Goal: Information Seeking & Learning: Learn about a topic

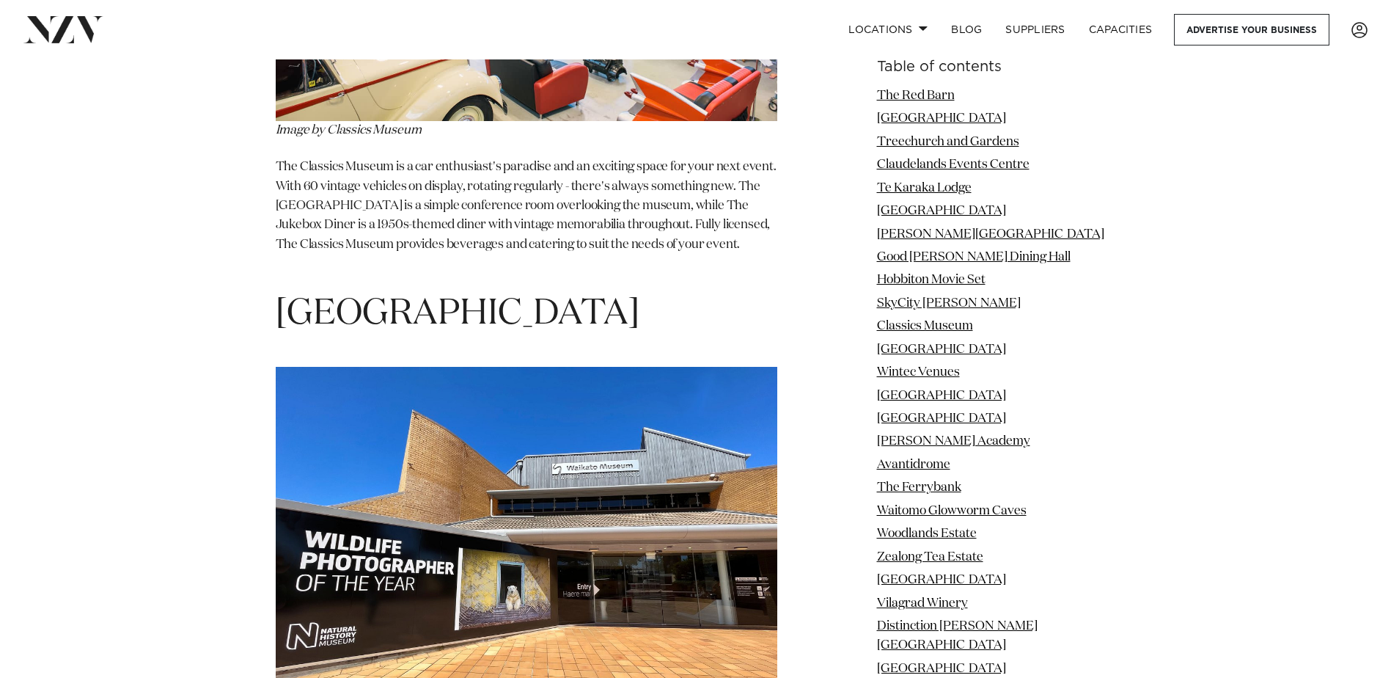
scroll to position [7774, 0]
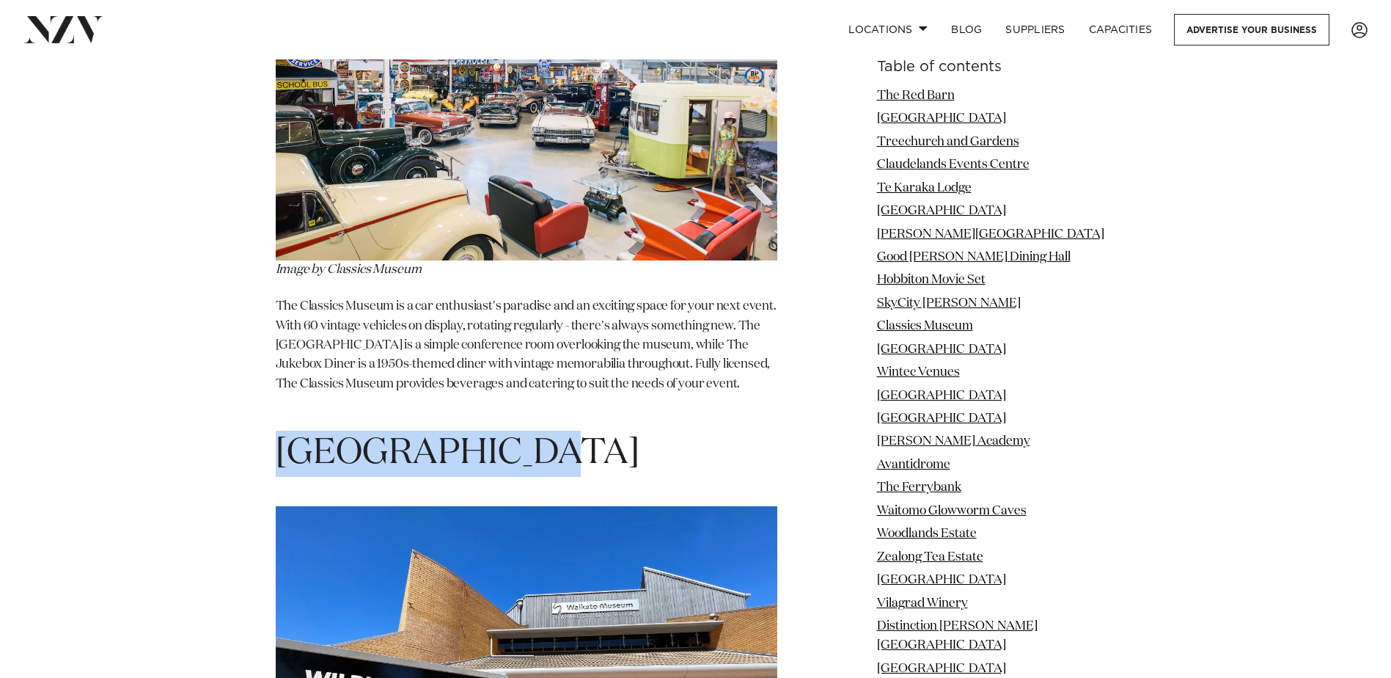
drag, startPoint x: 546, startPoint y: 280, endPoint x: 224, endPoint y: 256, distance: 323.6
copy span "[GEOGRAPHIC_DATA]"
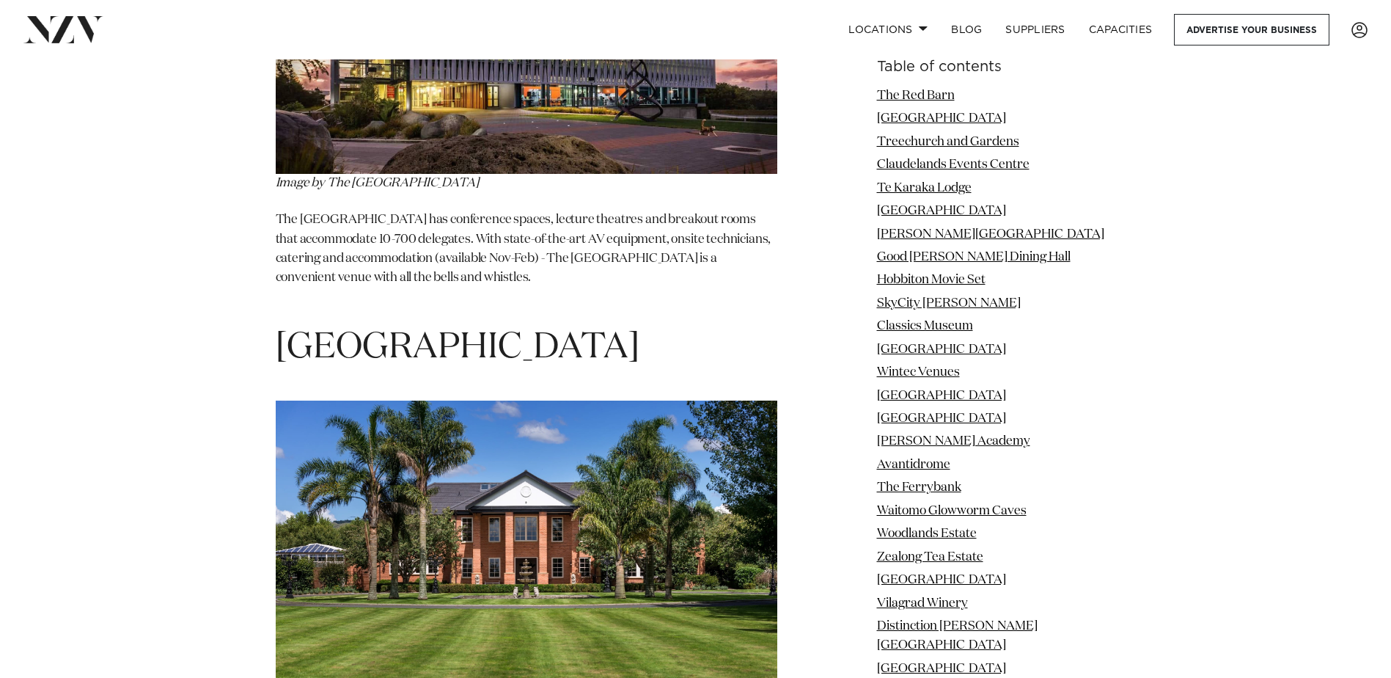
scroll to position [9754, 0]
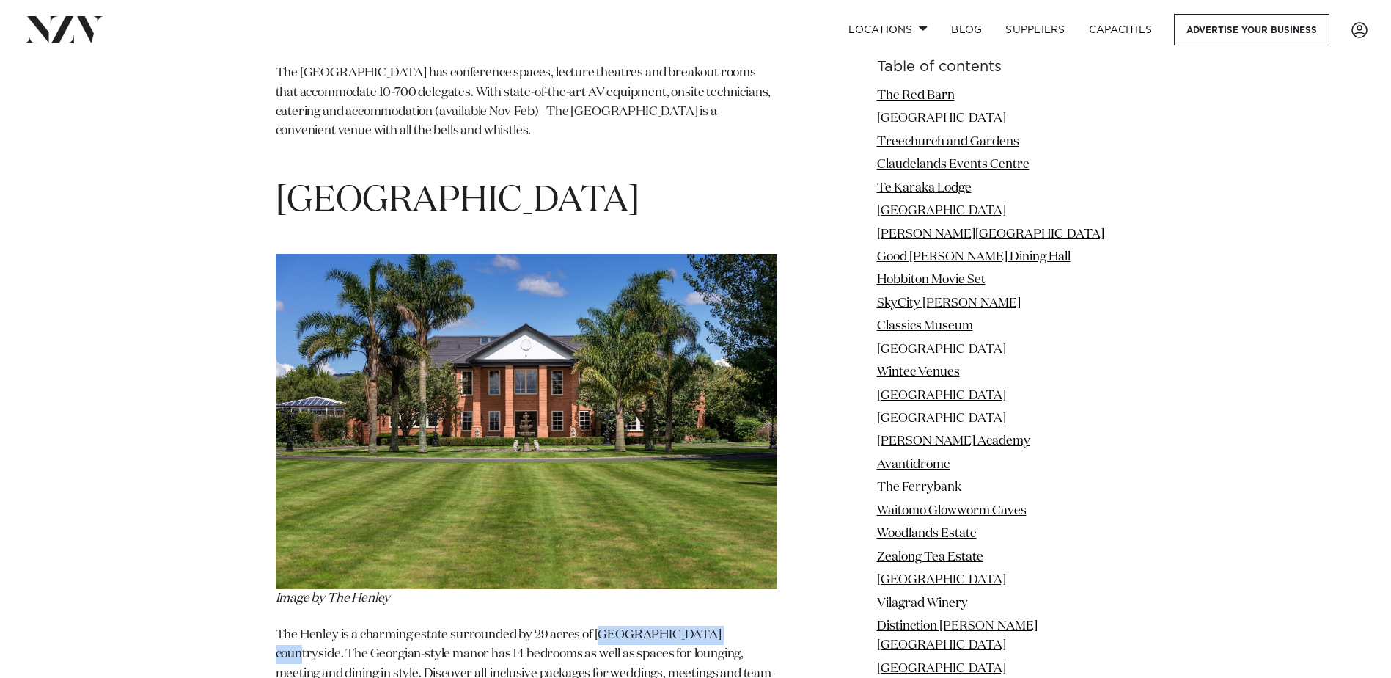
drag, startPoint x: 602, startPoint y: 465, endPoint x: 729, endPoint y: 458, distance: 127.0
click at [729, 626] on p "The Henley is a charming estate surrounded by 29 acres of [GEOGRAPHIC_DATA] cou…" at bounding box center [527, 664] width 502 height 77
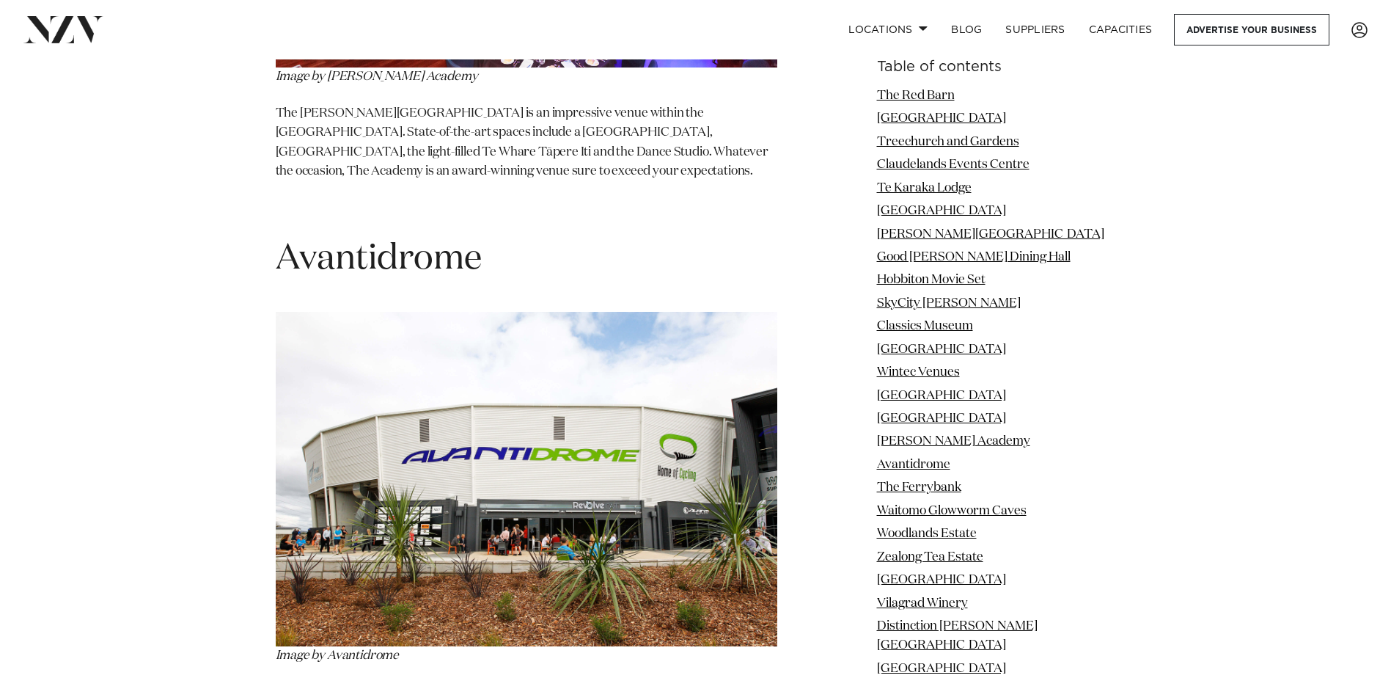
scroll to position [10781, 0]
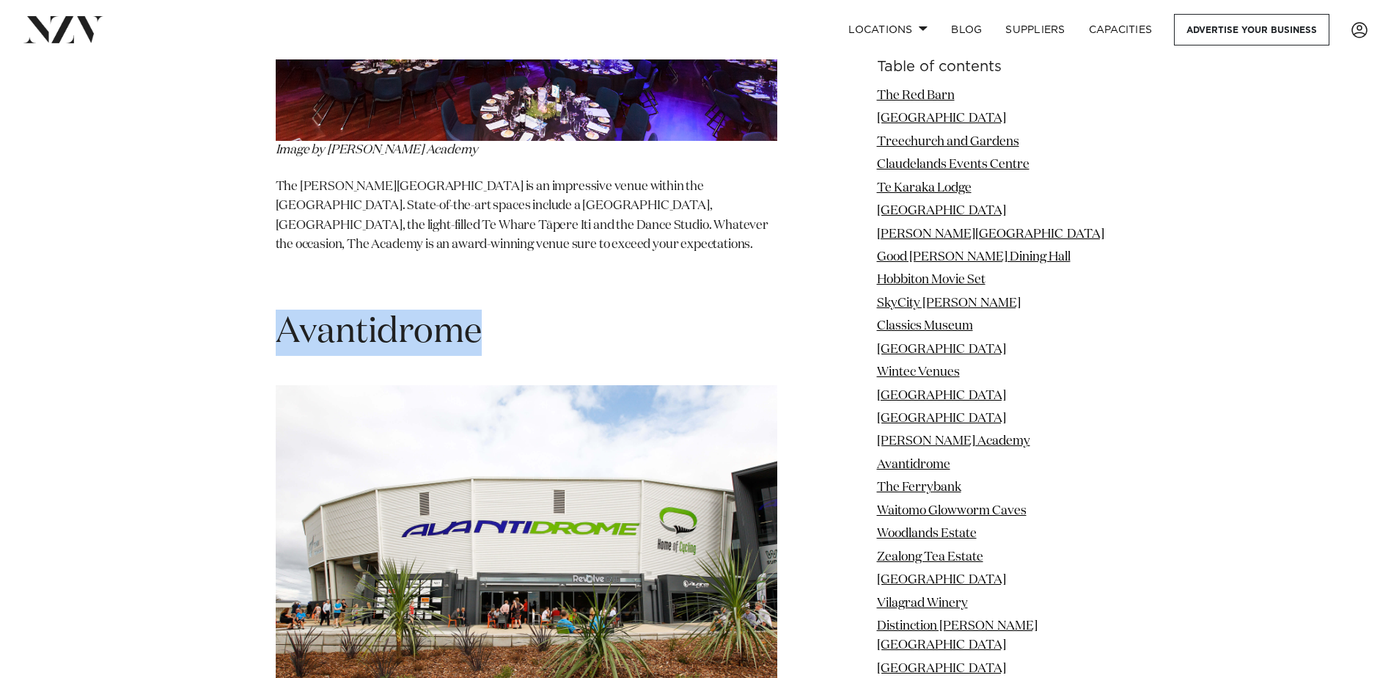
drag, startPoint x: 493, startPoint y: 154, endPoint x: 254, endPoint y: 175, distance: 240.0
copy span "Avantidrome"
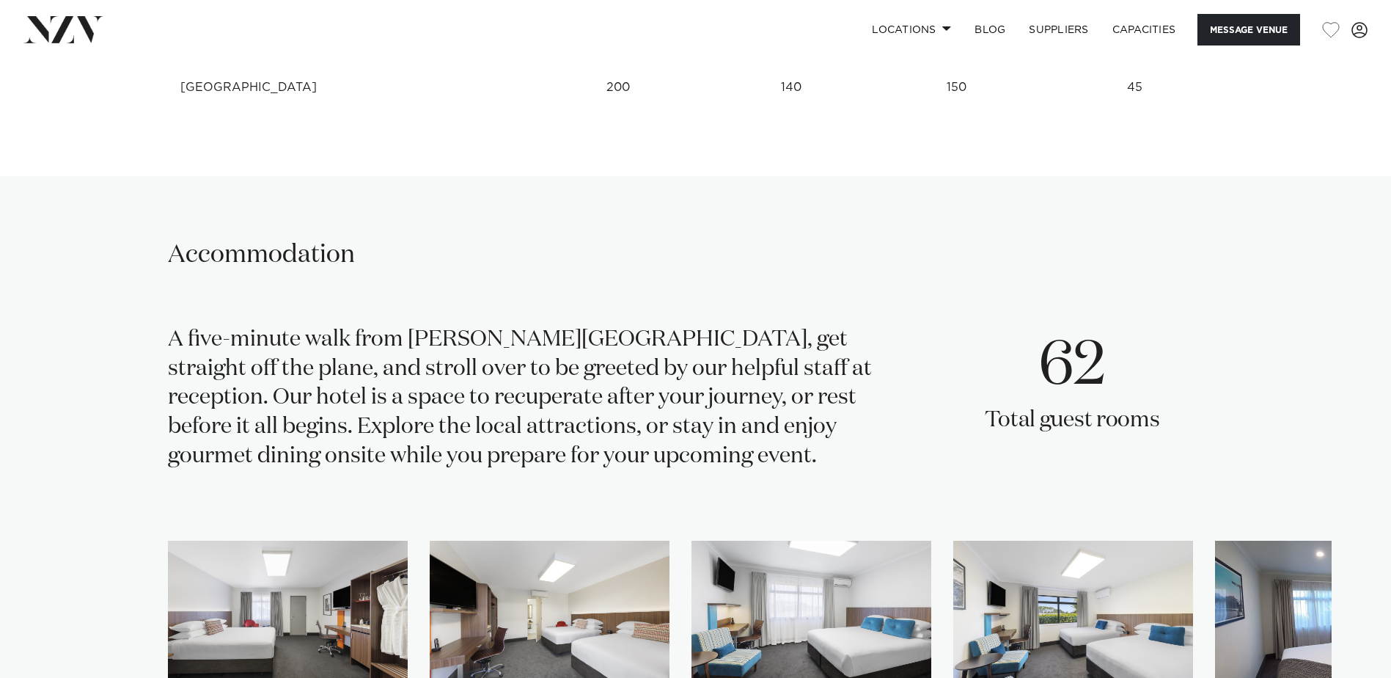
scroll to position [2053, 0]
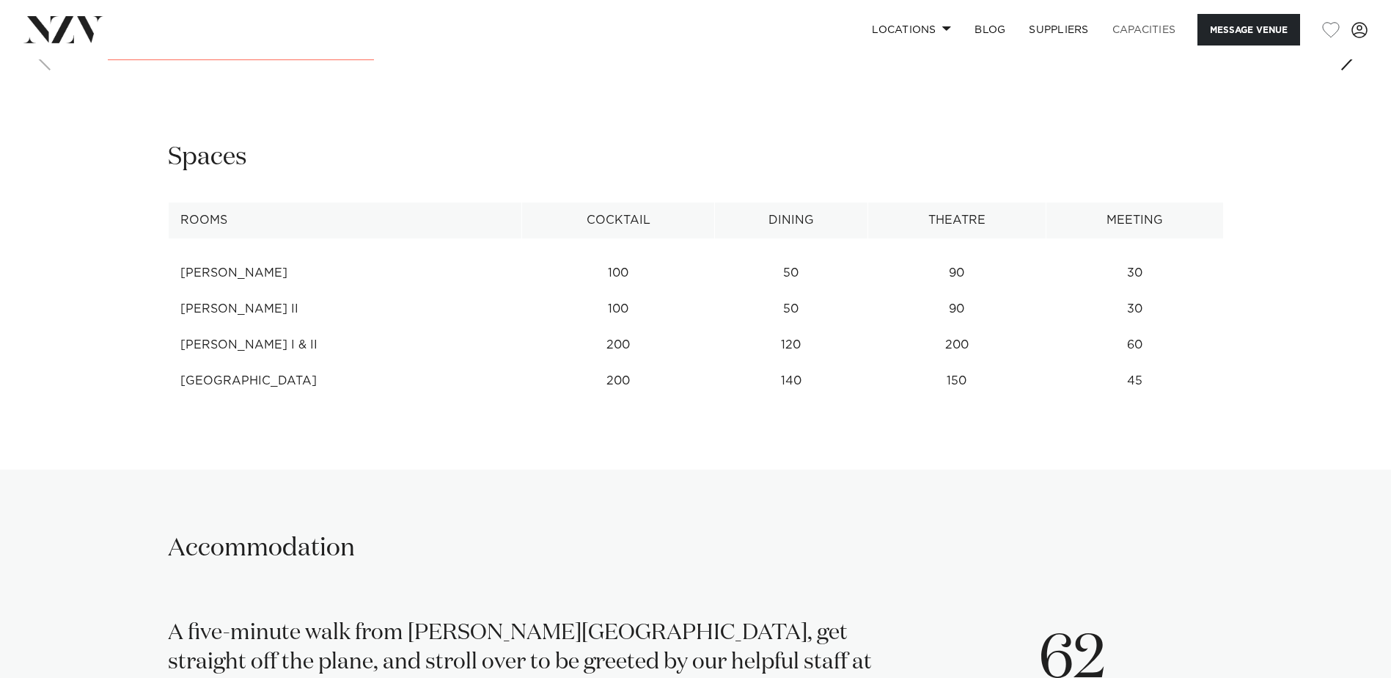
click at [1128, 31] on link "Capacities" at bounding box center [1144, 30] width 87 height 32
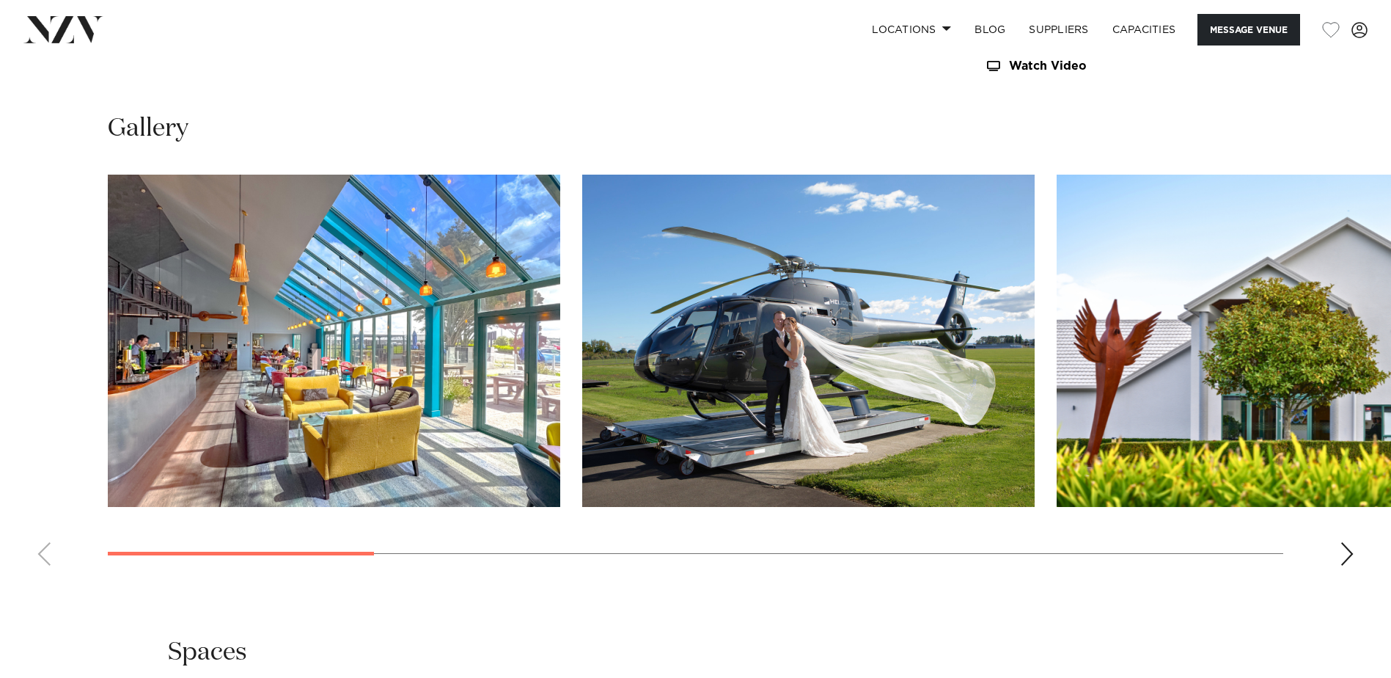
scroll to position [1540, 0]
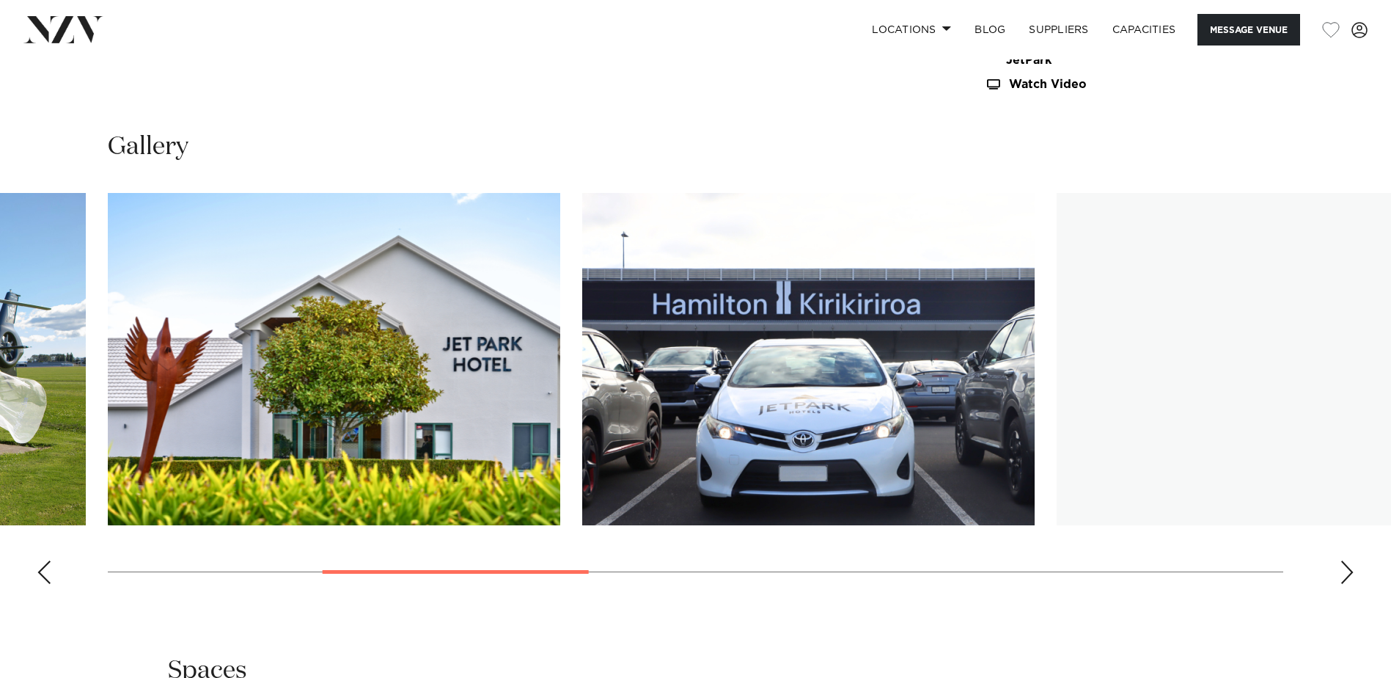
click at [378, 346] on img "3 / 11" at bounding box center [334, 359] width 452 height 332
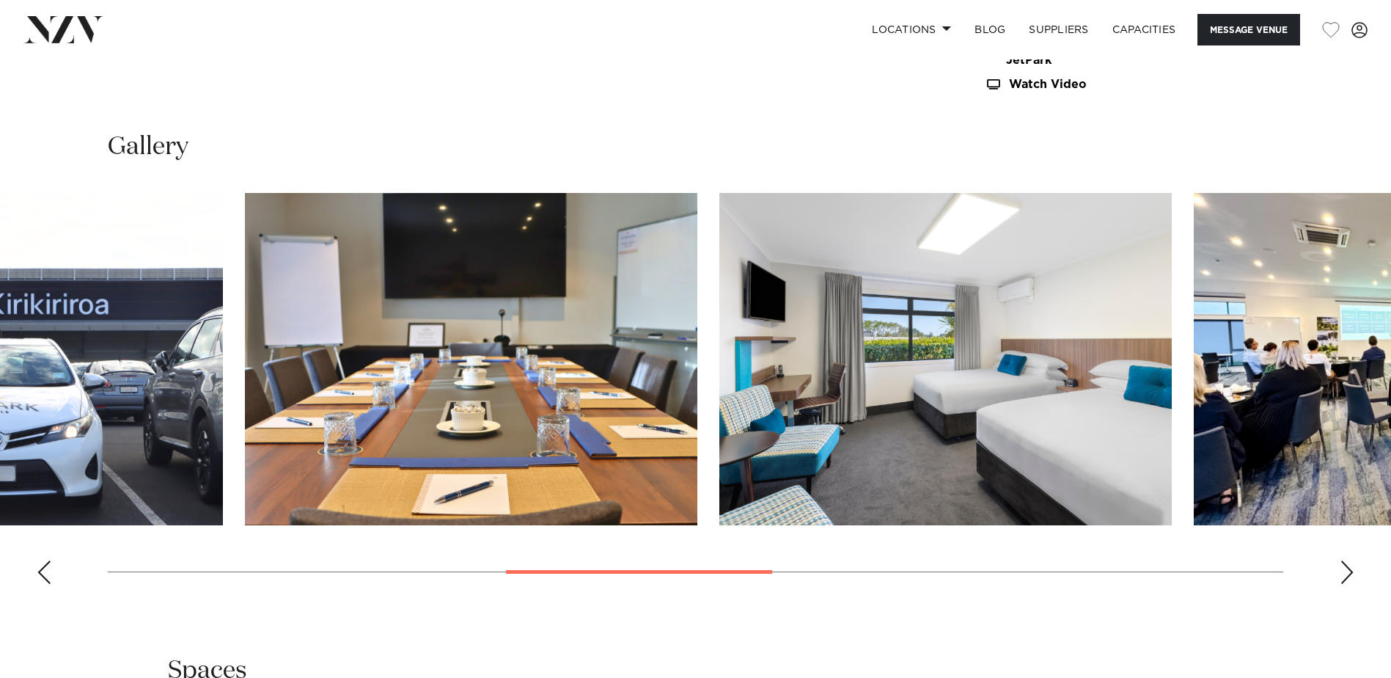
click at [0, 0] on slot at bounding box center [0, 0] width 0 height 0
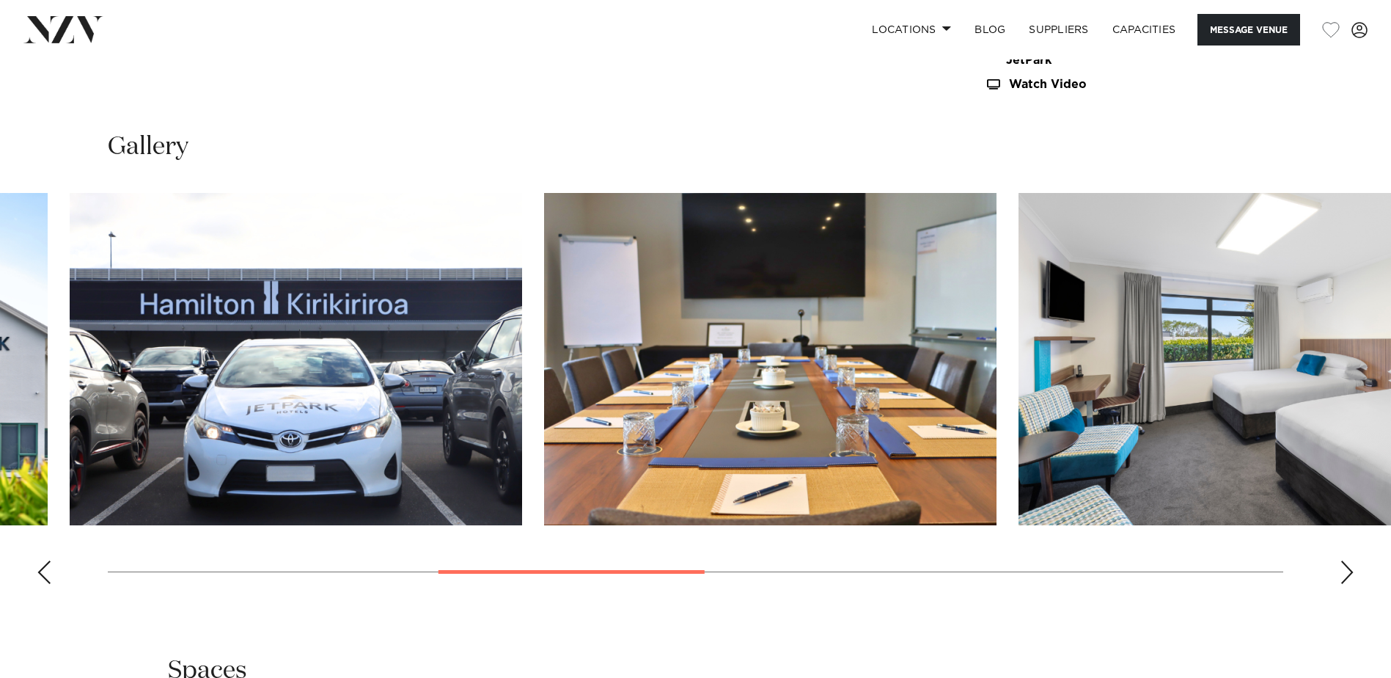
click at [597, 342] on img "5 / 11" at bounding box center [770, 359] width 452 height 332
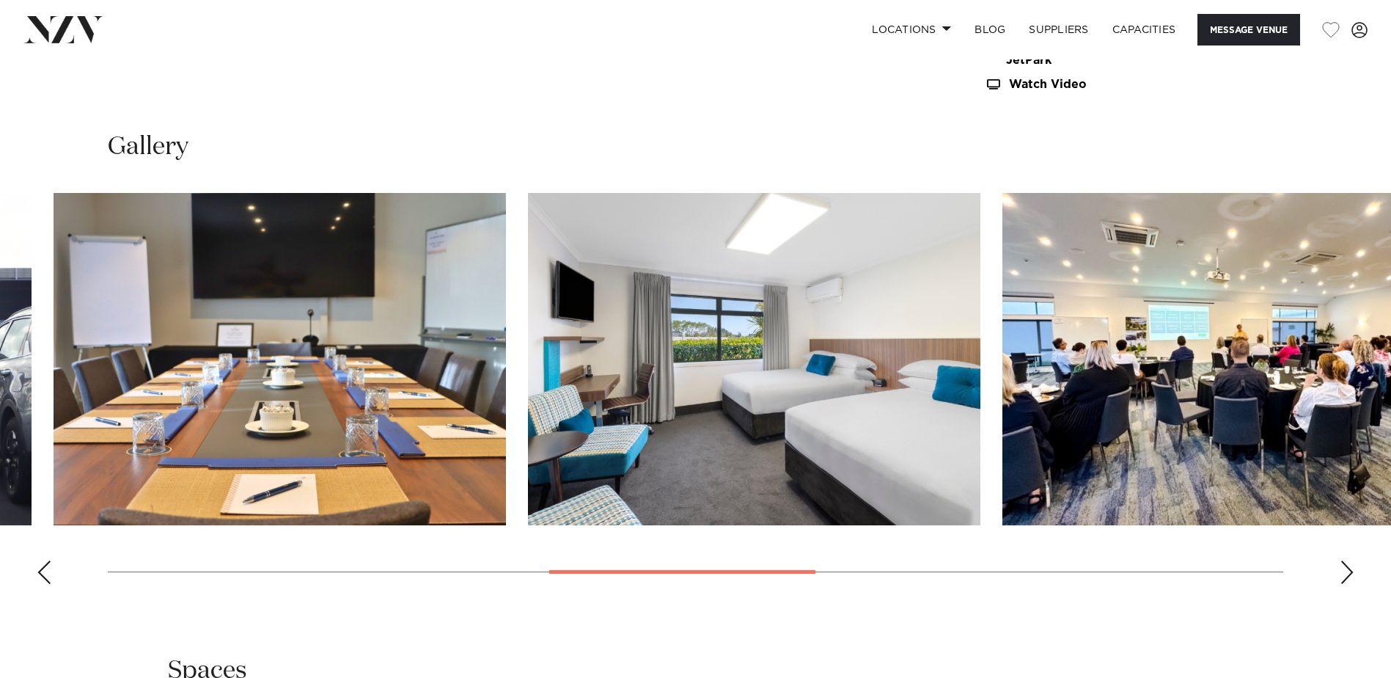
click at [528, 305] on img "6 / 11" at bounding box center [754, 359] width 452 height 332
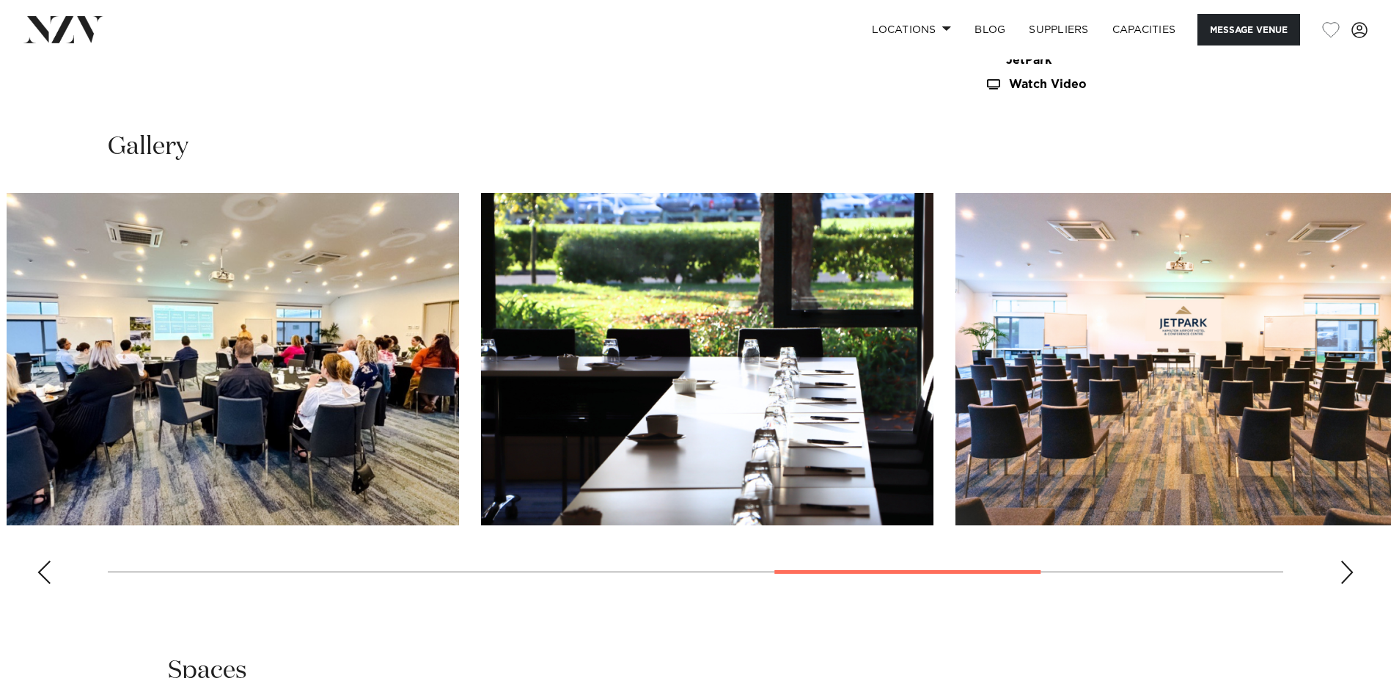
click at [714, 338] on img "8 / 11" at bounding box center [707, 359] width 452 height 332
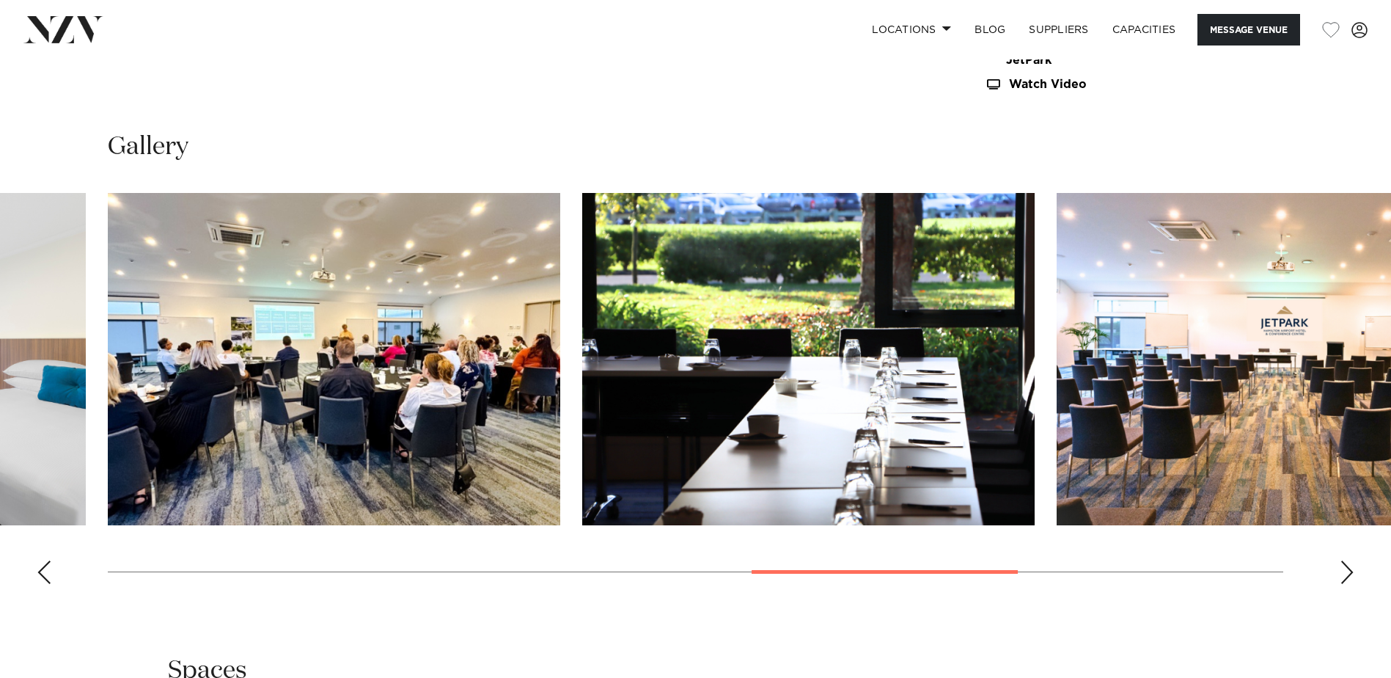
click at [853, 325] on img "8 / 11" at bounding box center [808, 359] width 452 height 332
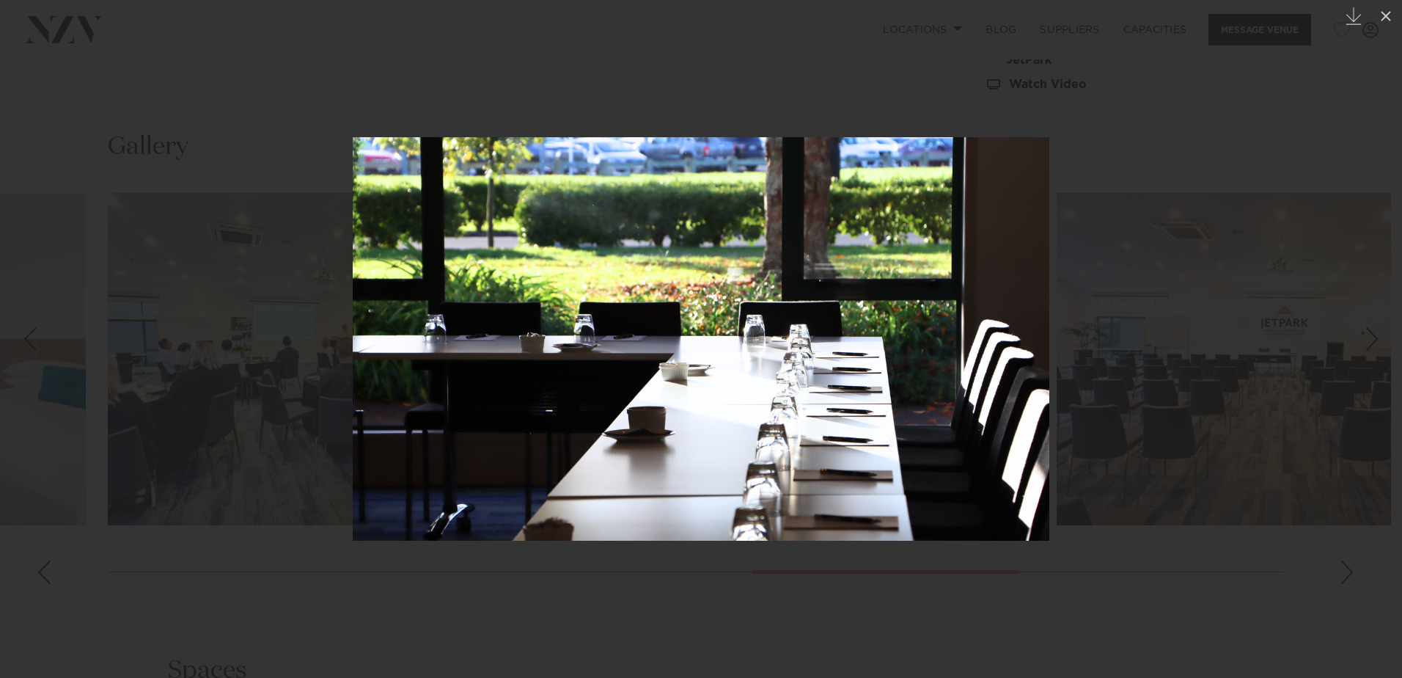
click at [944, 611] on div at bounding box center [701, 339] width 1402 height 678
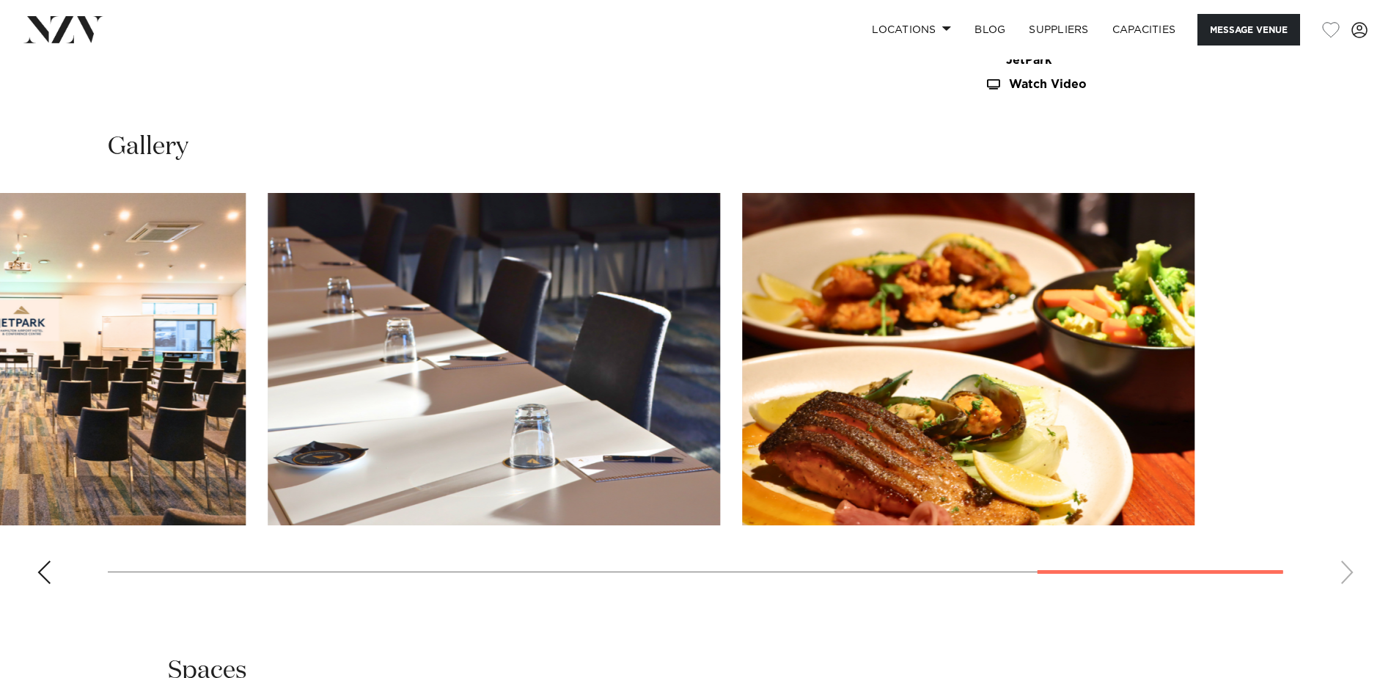
click at [219, 463] on swiper-container at bounding box center [695, 394] width 1391 height 403
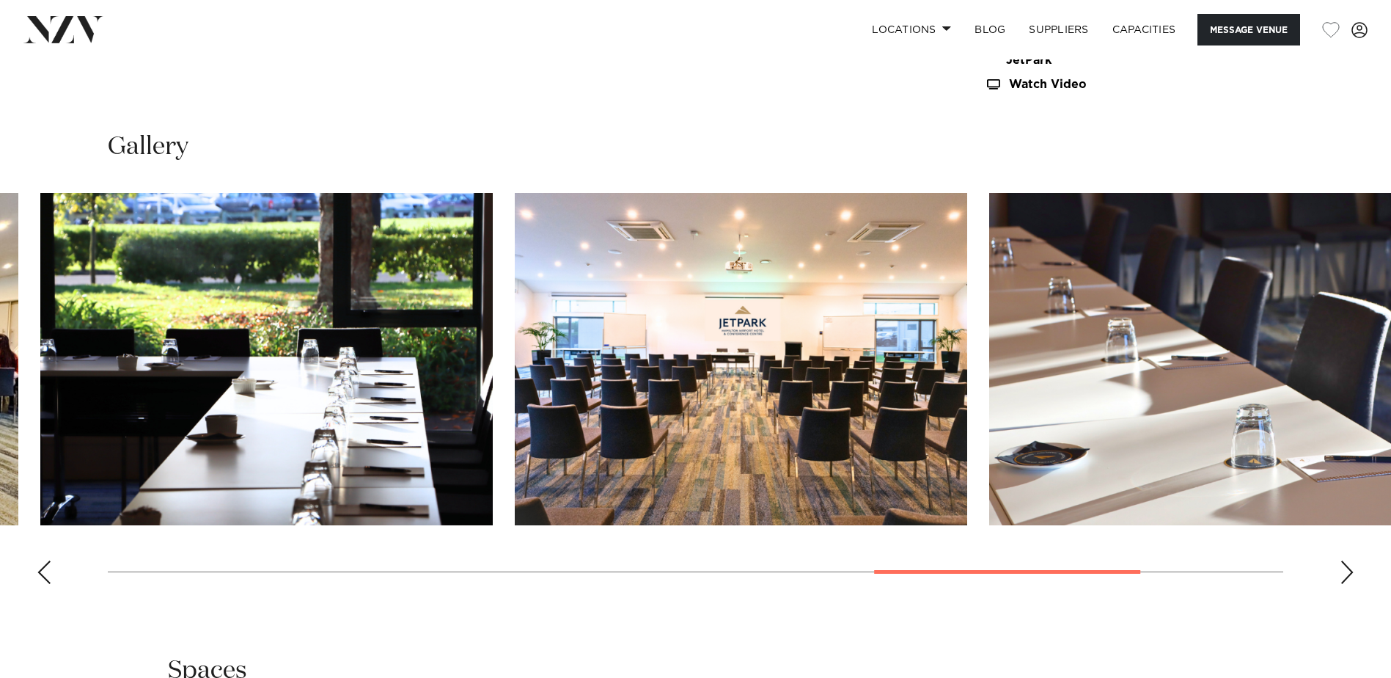
click at [1368, 310] on img "10 / 11" at bounding box center [1215, 359] width 452 height 332
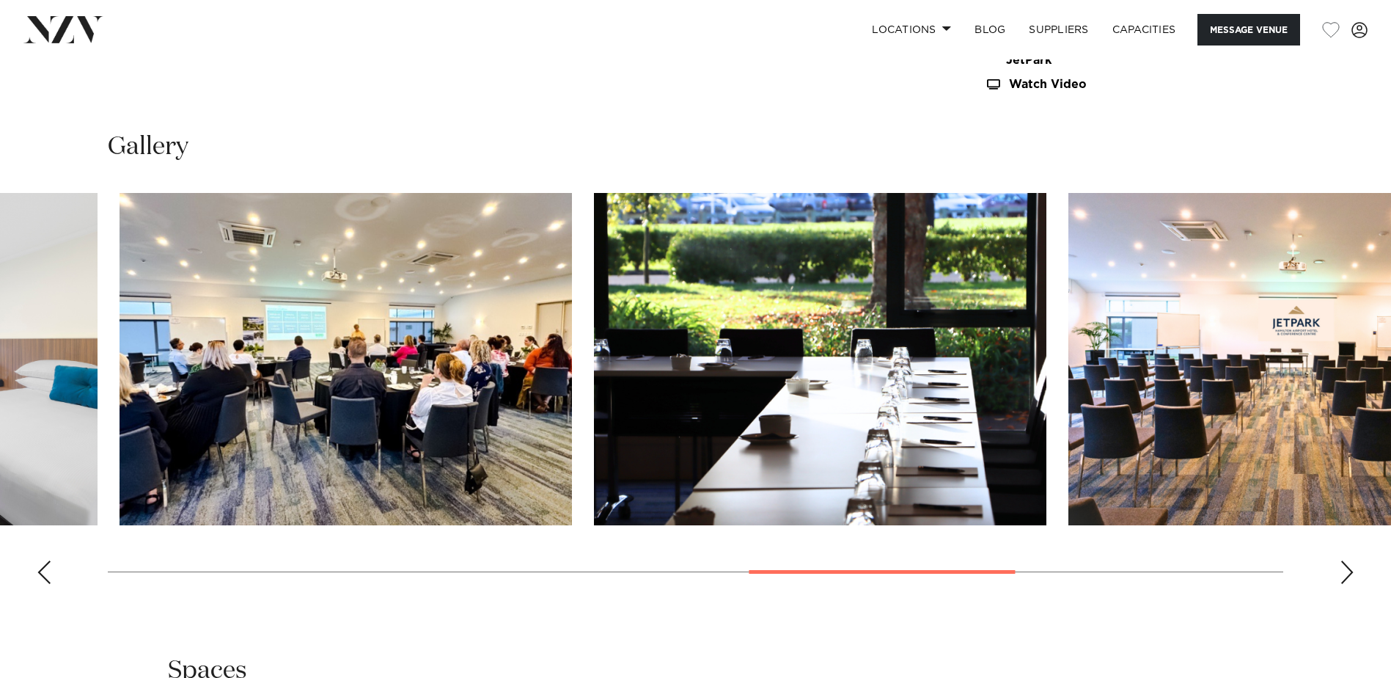
click at [946, 296] on img "8 / 11" at bounding box center [820, 359] width 452 height 332
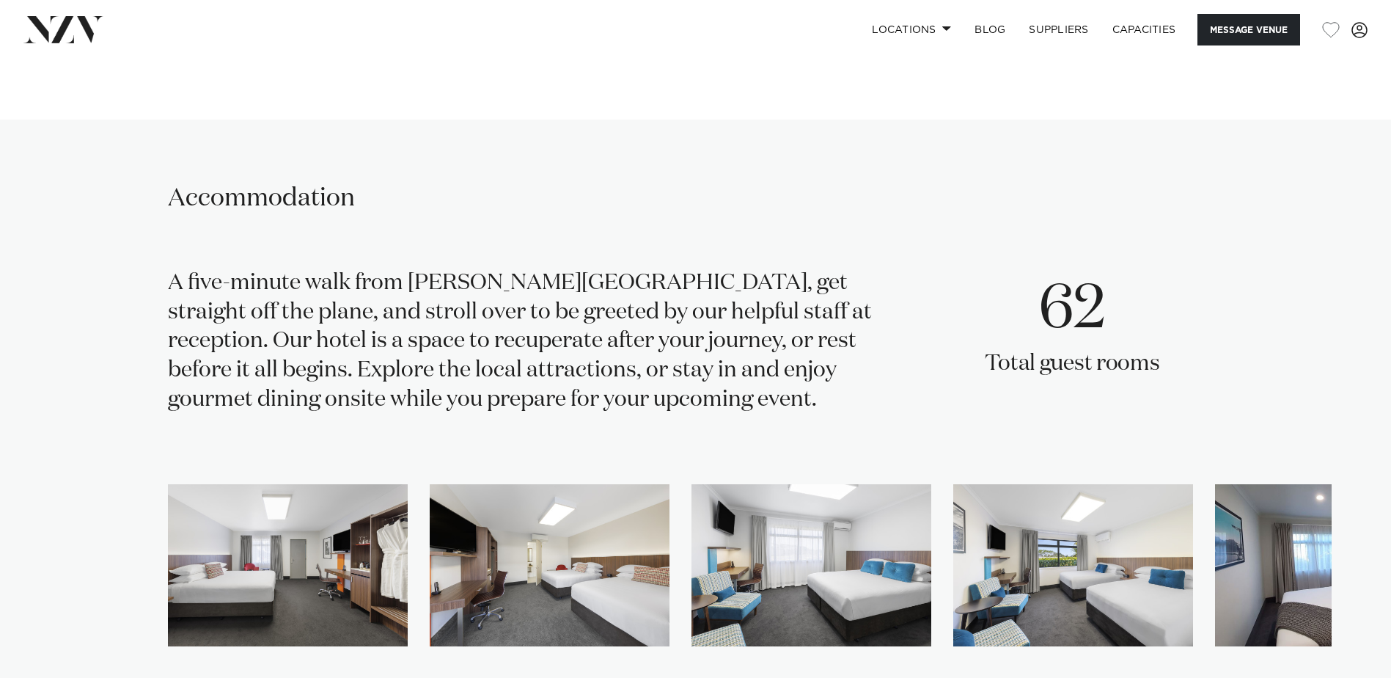
scroll to position [2493, 0]
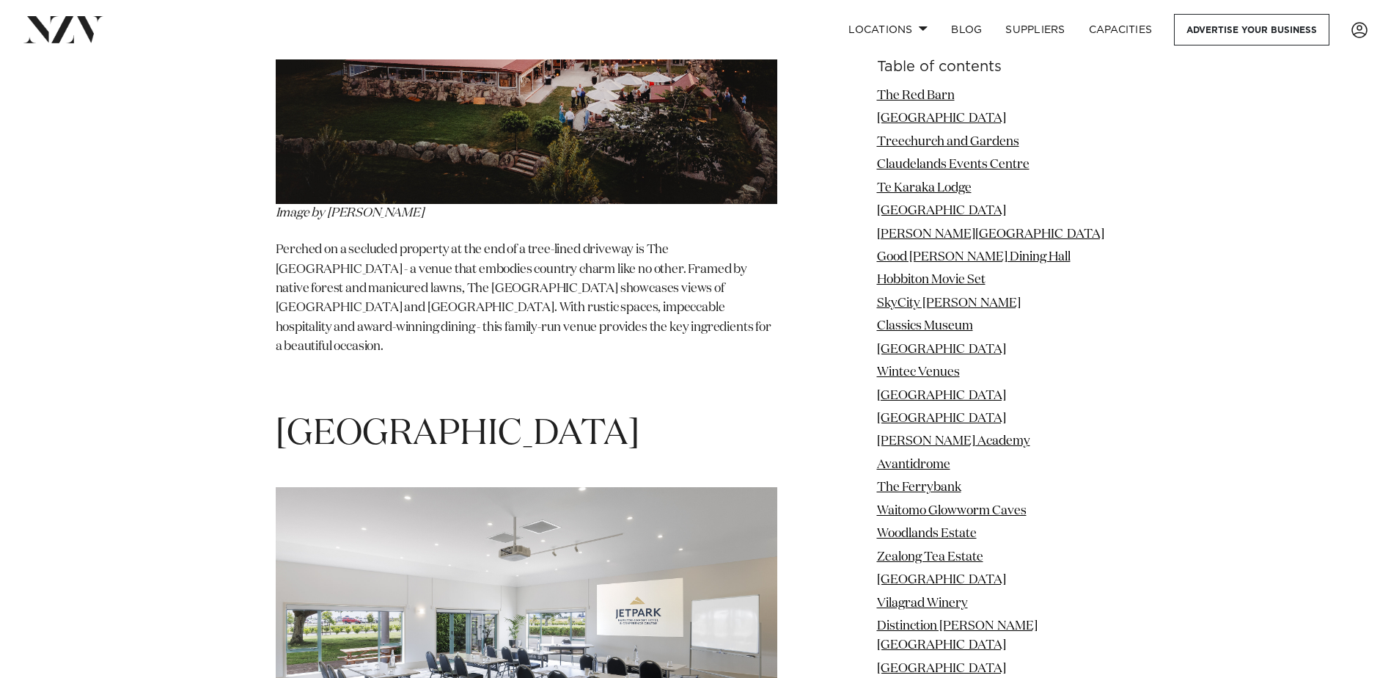
click at [378, 417] on span "[GEOGRAPHIC_DATA]" at bounding box center [458, 434] width 364 height 35
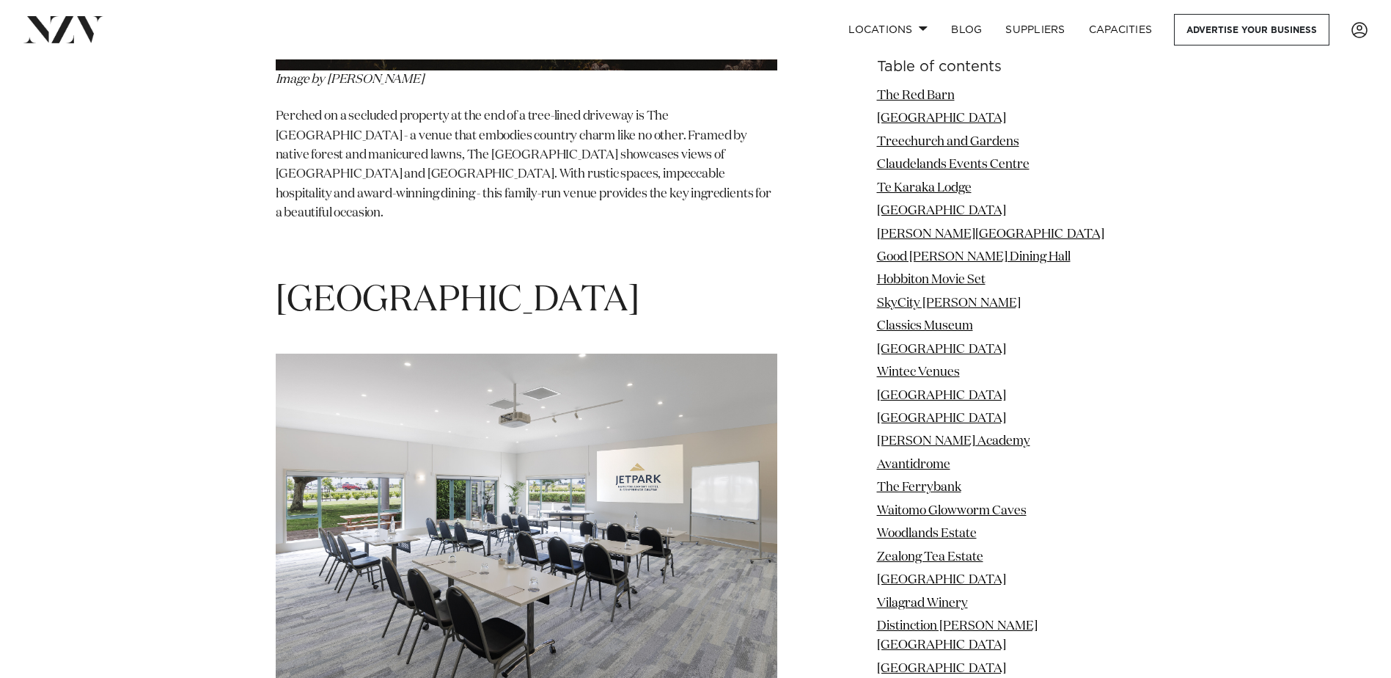
scroll to position [2200, 0]
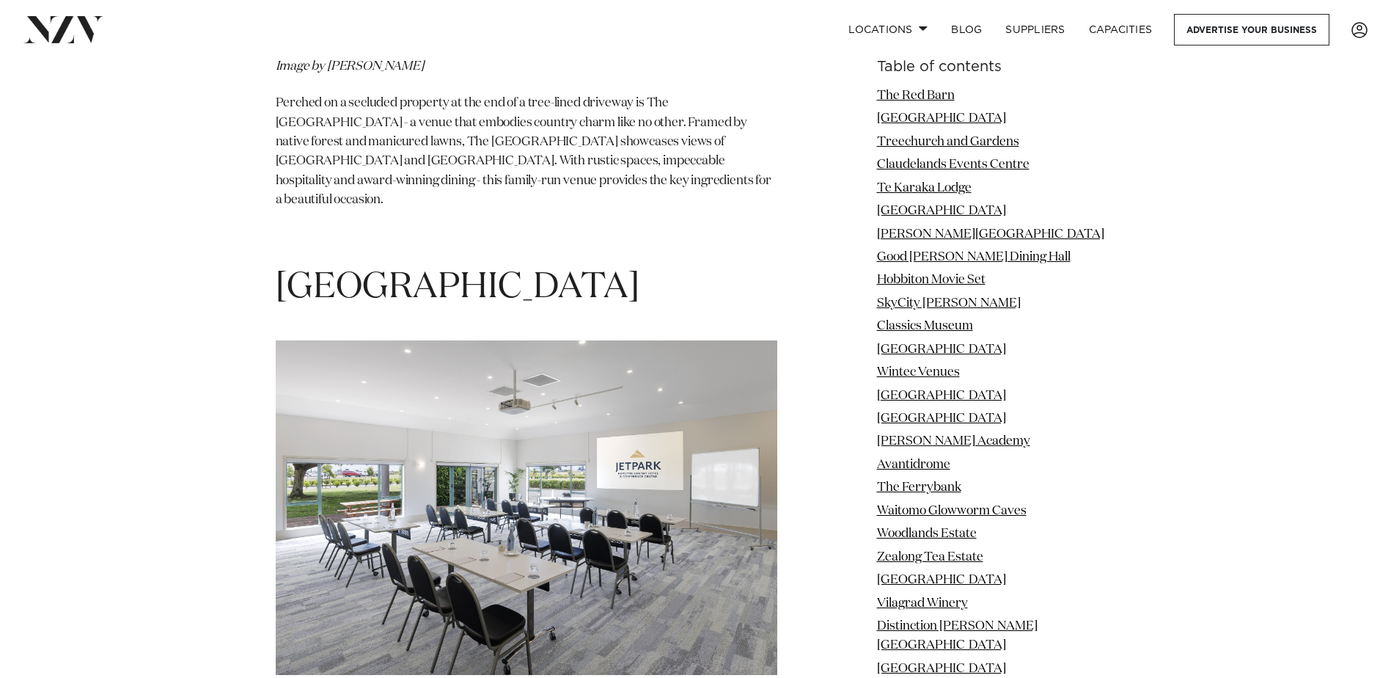
click at [441, 398] on img at bounding box center [527, 507] width 502 height 334
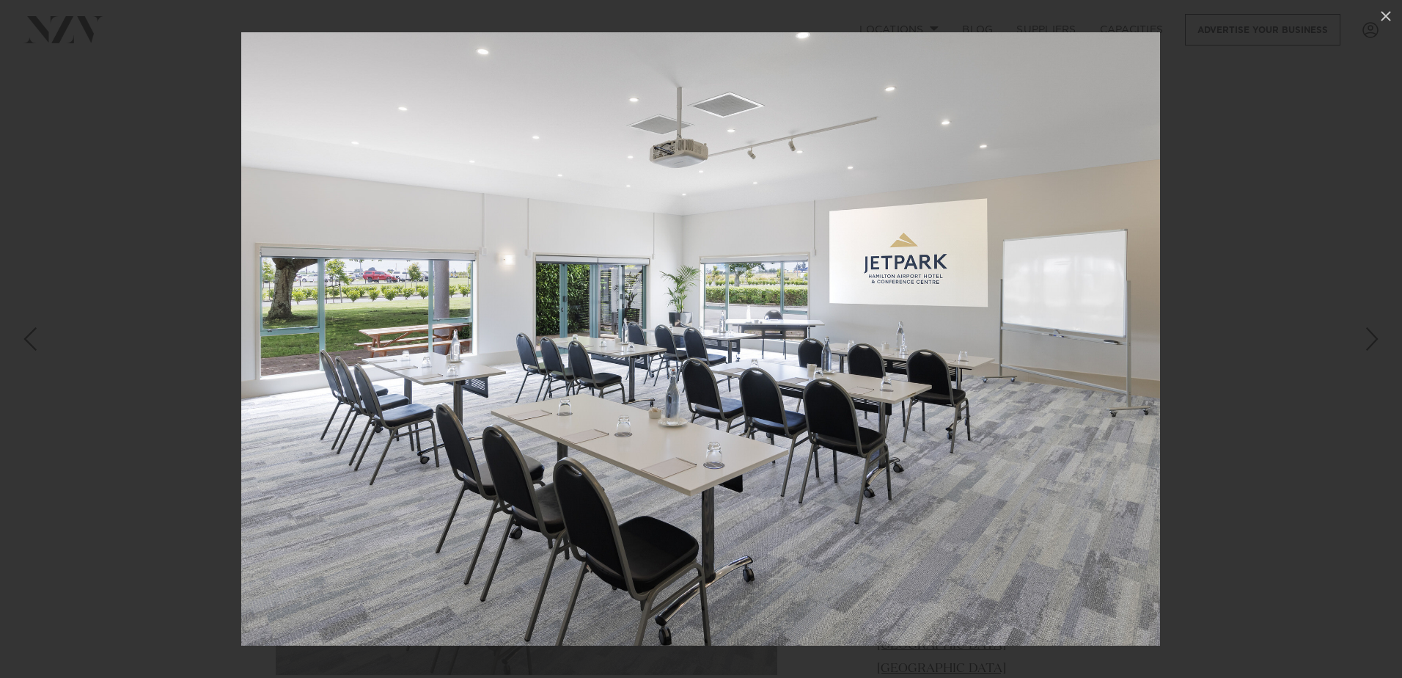
click at [441, 397] on img at bounding box center [700, 338] width 919 height 613
click at [1258, 183] on div at bounding box center [701, 339] width 1402 height 678
